Goal: Task Accomplishment & Management: Complete application form

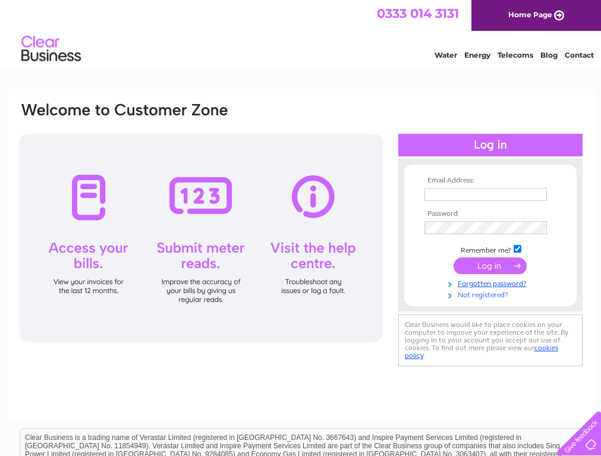
click at [484, 294] on link "Not registered?" at bounding box center [491, 293] width 135 height 11
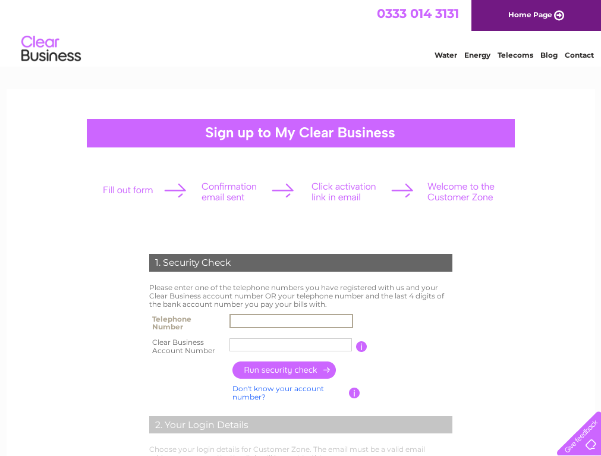
click at [257, 318] on input "text" at bounding box center [291, 321] width 124 height 14
type input "0138477252"
click at [257, 340] on input "text" at bounding box center [291, 345] width 124 height 14
type input "CB194855"
click at [282, 370] on input "button" at bounding box center [284, 369] width 105 height 17
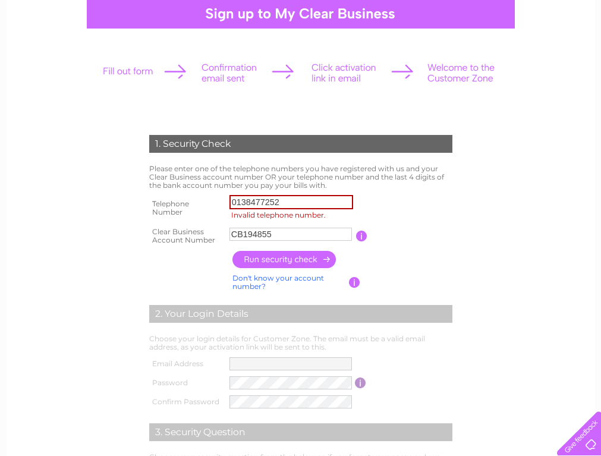
scroll to position [59, 0]
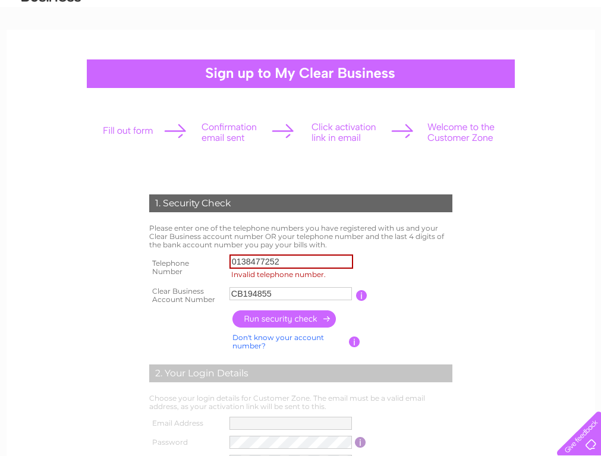
click at [256, 260] on input "0138477252" at bounding box center [291, 261] width 124 height 14
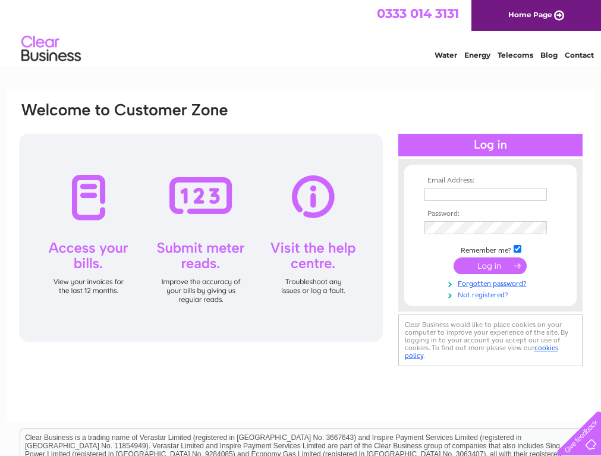
click at [467, 297] on link "Not registered?" at bounding box center [491, 293] width 135 height 11
